Goal: Task Accomplishment & Management: Manage account settings

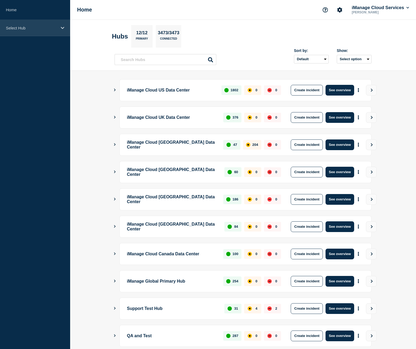
click at [7, 25] on div "Select Hub" at bounding box center [35, 28] width 70 height 16
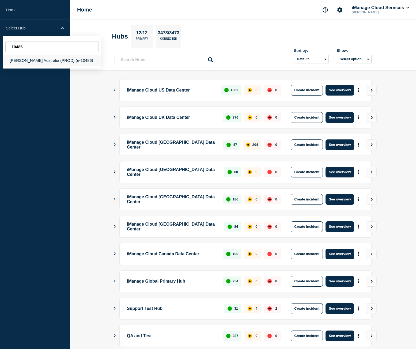
type input "10486"
click at [48, 60] on div "[PERSON_NAME] Australia (PROD) (e-10486)" at bounding box center [52, 60] width 99 height 11
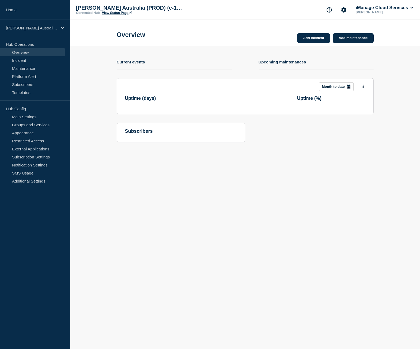
click at [114, 12] on link "View Status Page" at bounding box center [117, 13] width 30 height 4
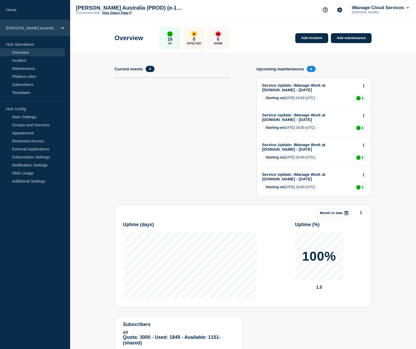
click at [24, 25] on div "[PERSON_NAME] Australia (PROD) (e-10486)" at bounding box center [35, 28] width 70 height 16
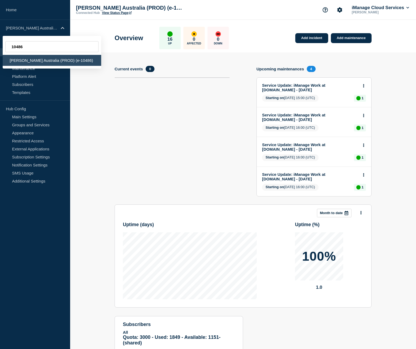
type input "10486"
click at [77, 63] on div "[PERSON_NAME] Australia (PROD) (e-10486)" at bounding box center [52, 60] width 99 height 11
click at [78, 62] on div "[PERSON_NAME] Australia (PROD) (e-10486)" at bounding box center [52, 60] width 99 height 11
click at [41, 57] on div "[PERSON_NAME] Australia (PROD) (e-10486)" at bounding box center [52, 60] width 99 height 11
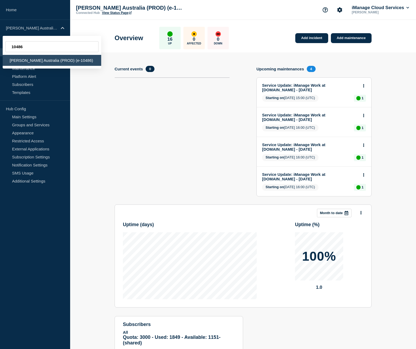
click at [37, 62] on div "[PERSON_NAME] Australia (PROD) (e-10486)" at bounding box center [52, 60] width 99 height 11
click at [109, 86] on section "Add incident Add maintenance Current events 0 Upcoming maintenances 4 Service U…" at bounding box center [243, 213] width 346 height 322
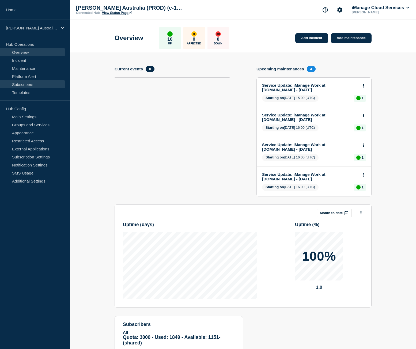
click at [30, 84] on link "Subscribers" at bounding box center [32, 84] width 65 height 8
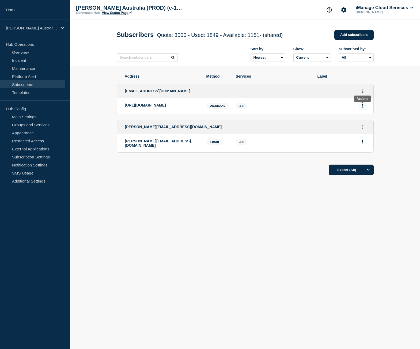
click at [362, 107] on icon "Actions" at bounding box center [362, 105] width 1 height 3
click at [361, 123] on button "Delete" at bounding box center [363, 121] width 10 height 4
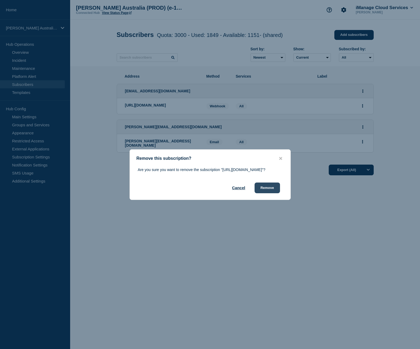
click at [266, 193] on button "Remove" at bounding box center [267, 188] width 25 height 11
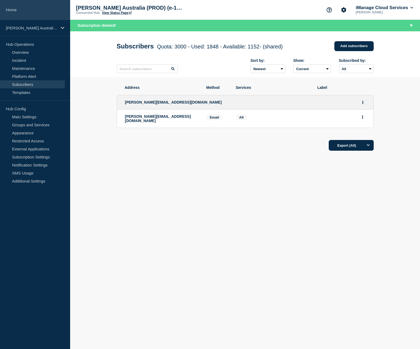
click at [25, 11] on link "Home" at bounding box center [35, 10] width 70 height 20
